Goal: Task Accomplishment & Management: Use online tool/utility

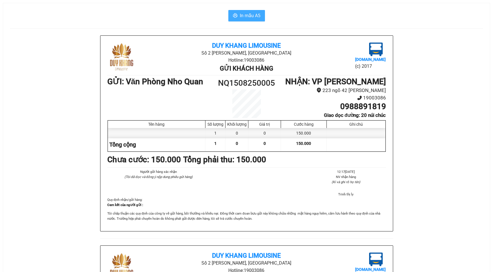
click at [236, 14] on icon "printer" at bounding box center [235, 15] width 4 height 4
click at [250, 13] on span "In mẫu A5" at bounding box center [250, 15] width 21 height 7
